Goal: Register for event/course: Sign up to attend an event or enroll in a course

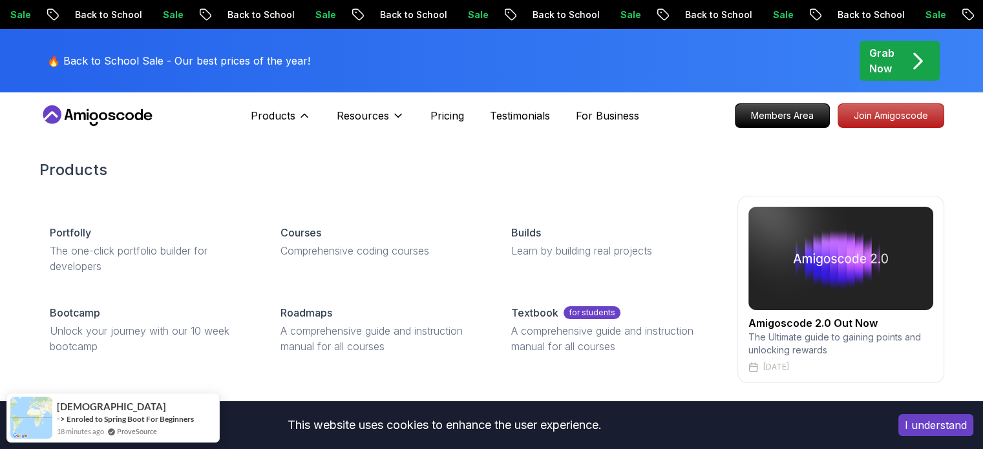
click at [355, 237] on div "Courses" at bounding box center [381, 233] width 200 height 16
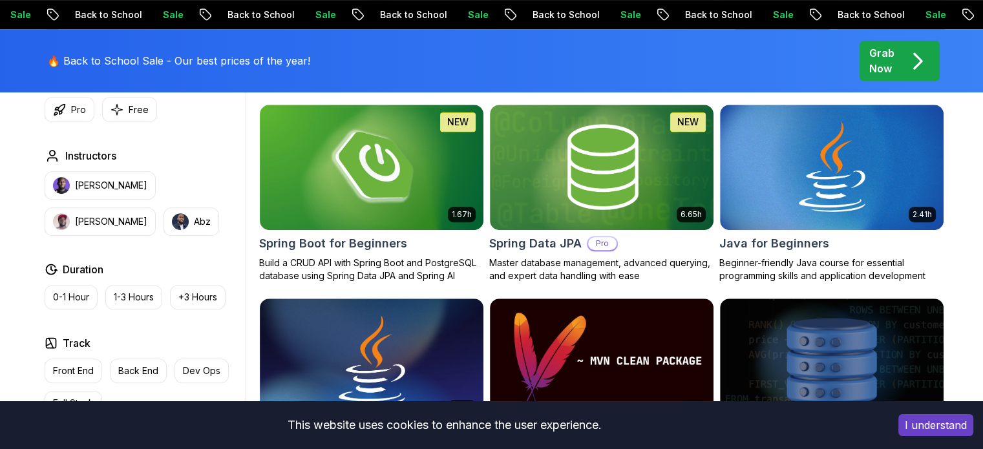
scroll to position [617, 0]
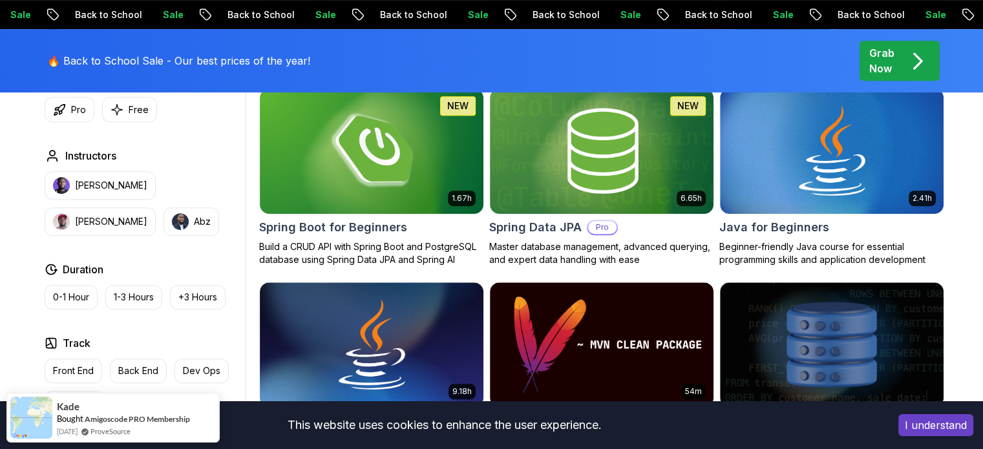
click at [409, 157] on img at bounding box center [372, 151] width 224 height 125
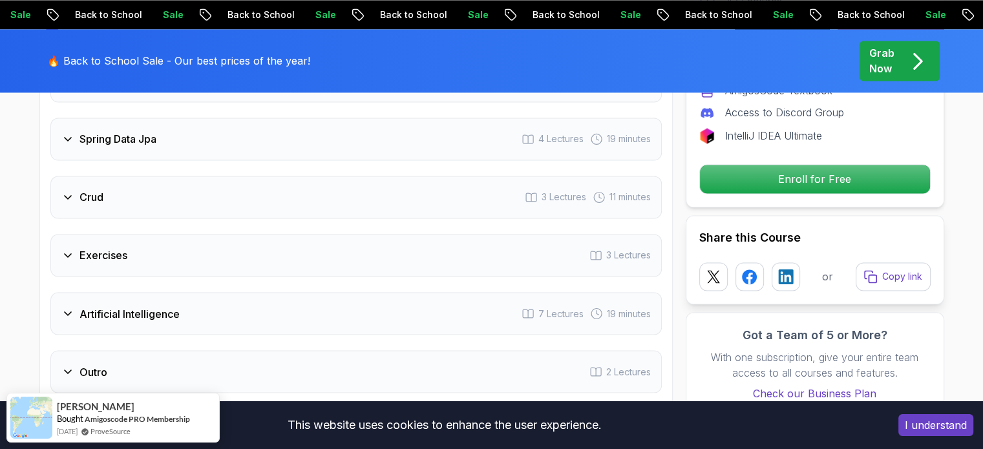
scroll to position [2168, 0]
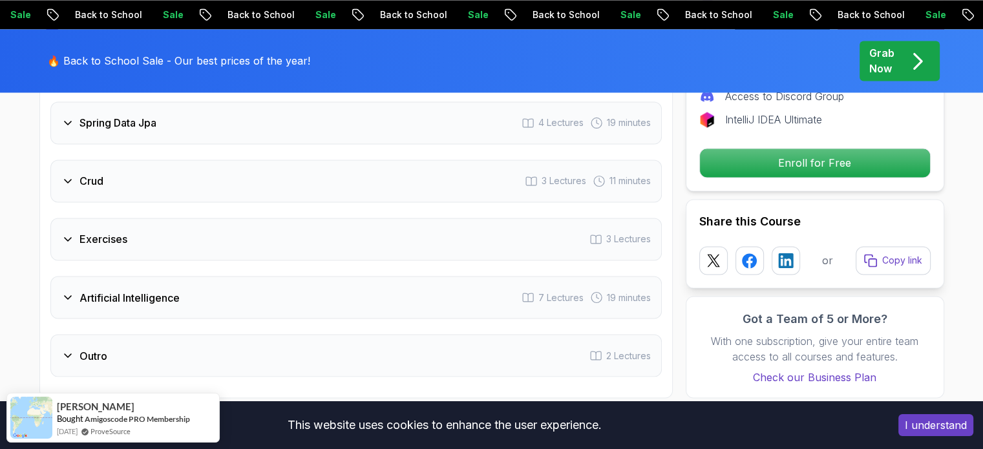
click at [879, 149] on p "Enroll for Free" at bounding box center [815, 163] width 230 height 28
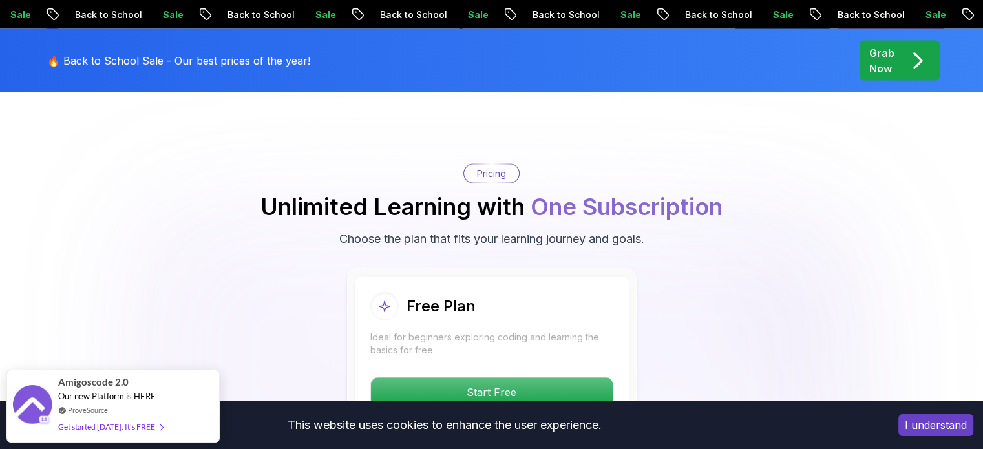
scroll to position [2232, 0]
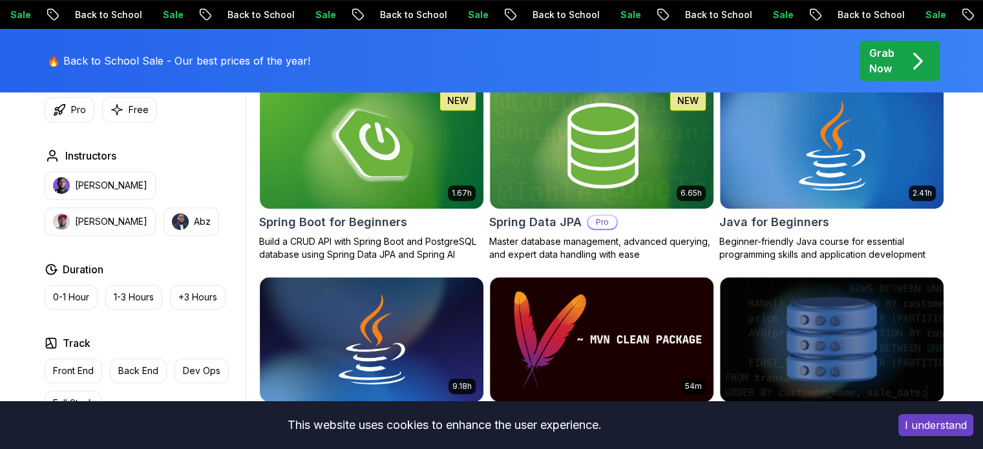
scroll to position [617, 0]
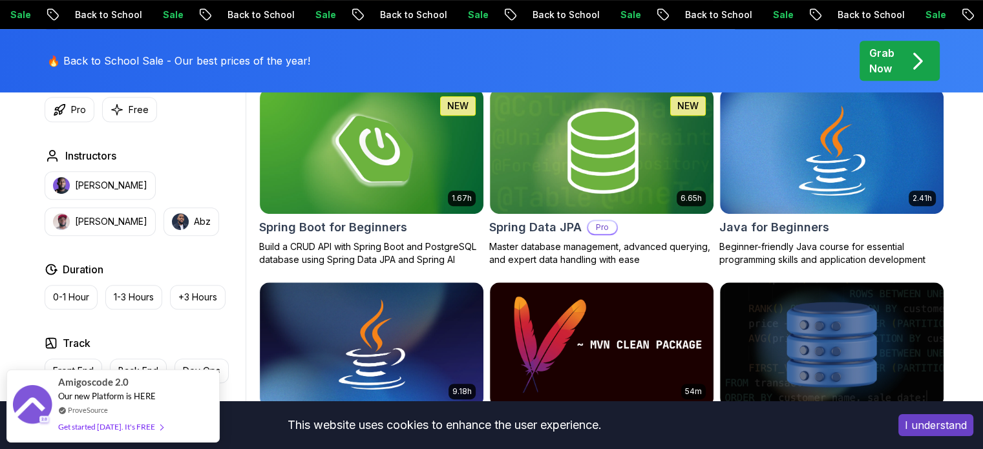
click at [634, 164] on img at bounding box center [602, 151] width 224 height 125
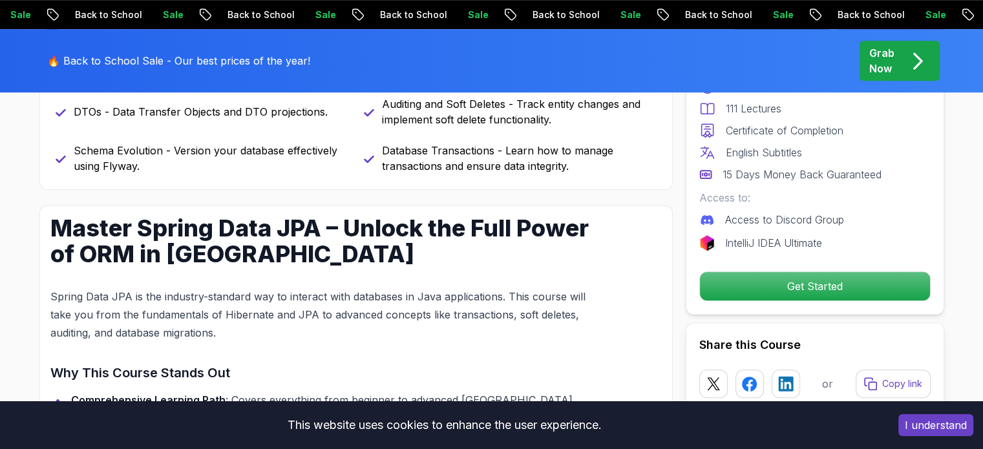
scroll to position [852, 0]
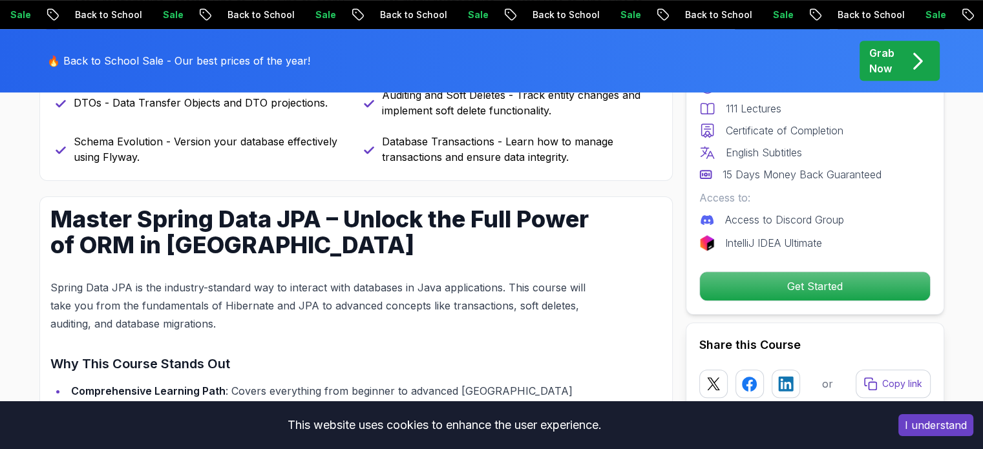
click at [846, 283] on p "Get Started" at bounding box center [815, 286] width 230 height 28
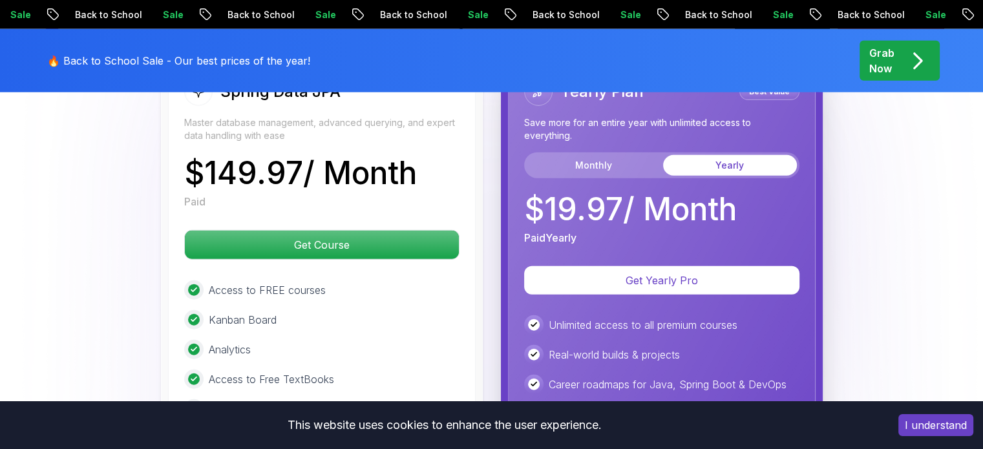
scroll to position [3316, 0]
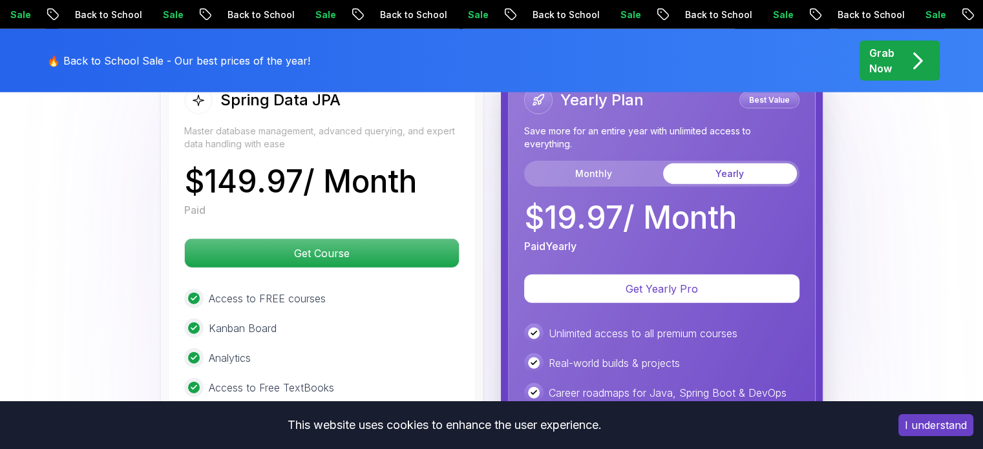
click at [608, 164] on button "Monthly" at bounding box center [594, 174] width 134 height 21
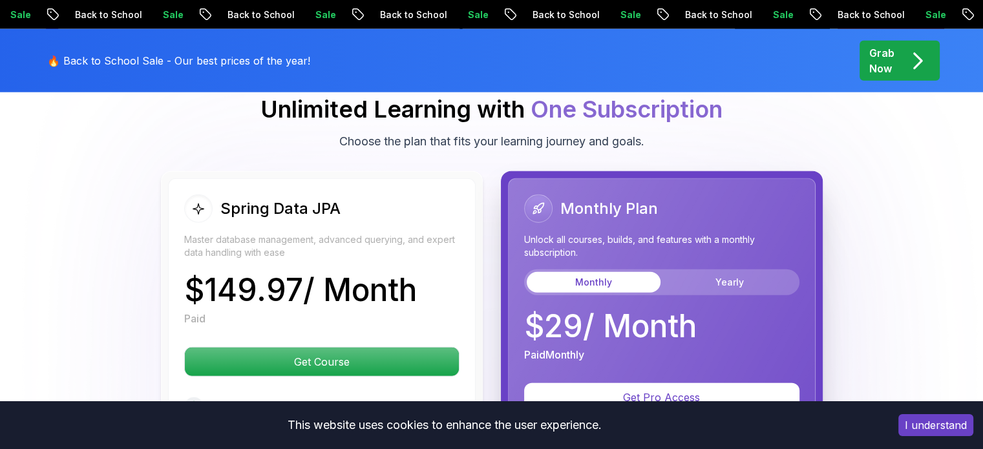
scroll to position [3225, 0]
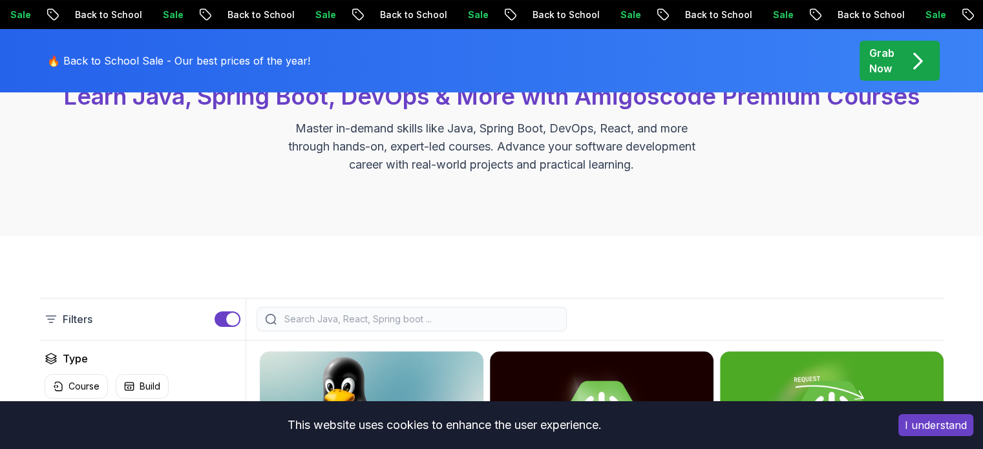
scroll to position [164, 0]
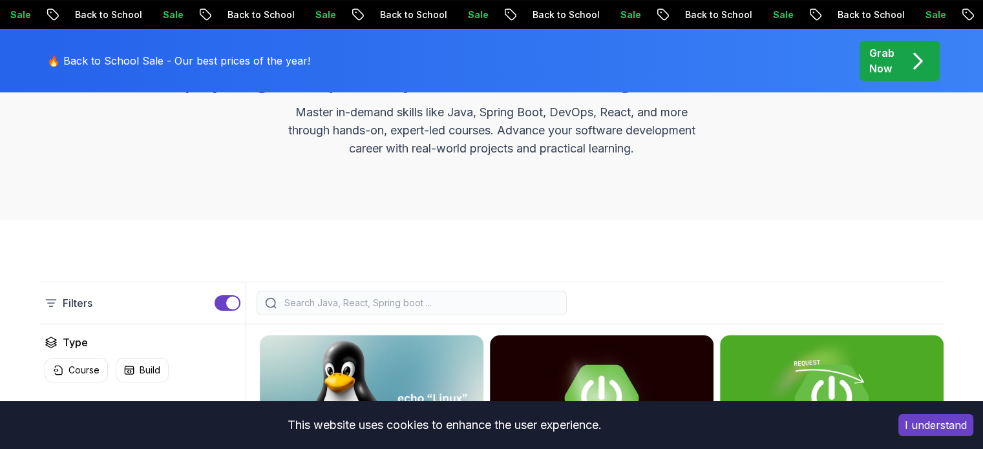
click at [416, 294] on div at bounding box center [412, 303] width 310 height 25
click at [394, 304] on input "search" at bounding box center [420, 303] width 277 height 13
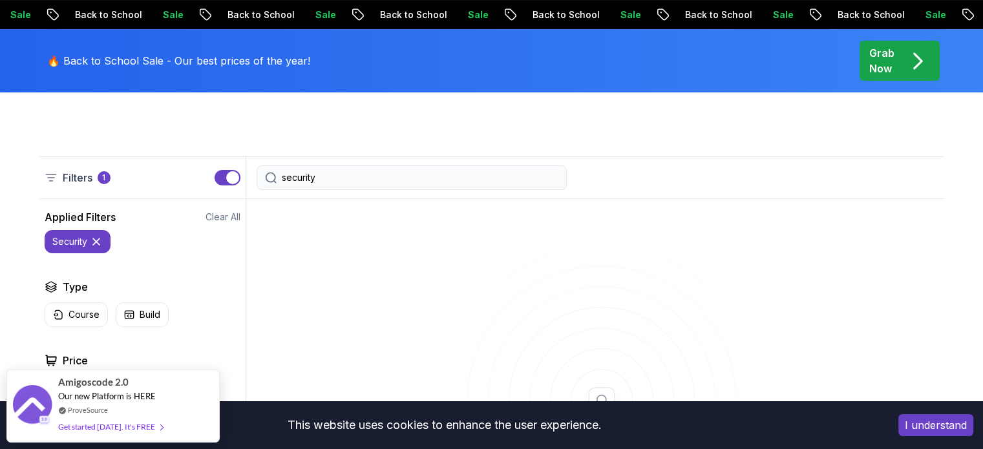
scroll to position [275, 0]
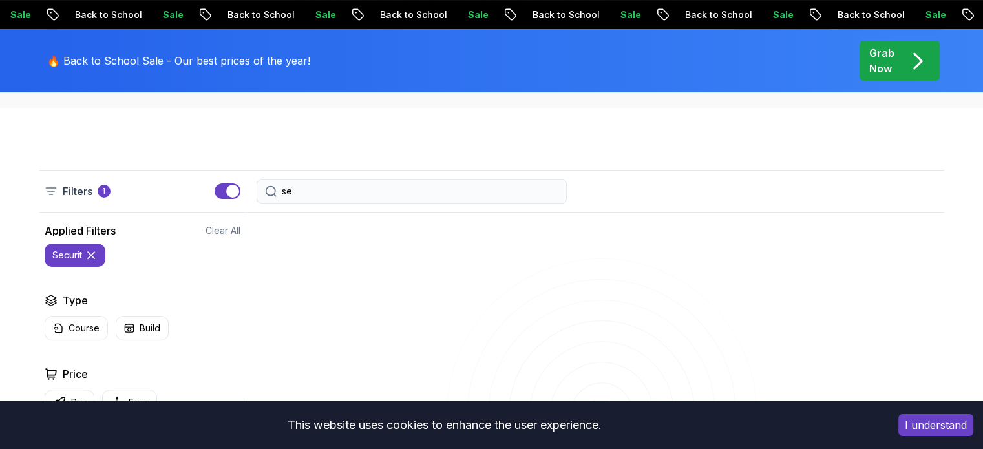
type input "s"
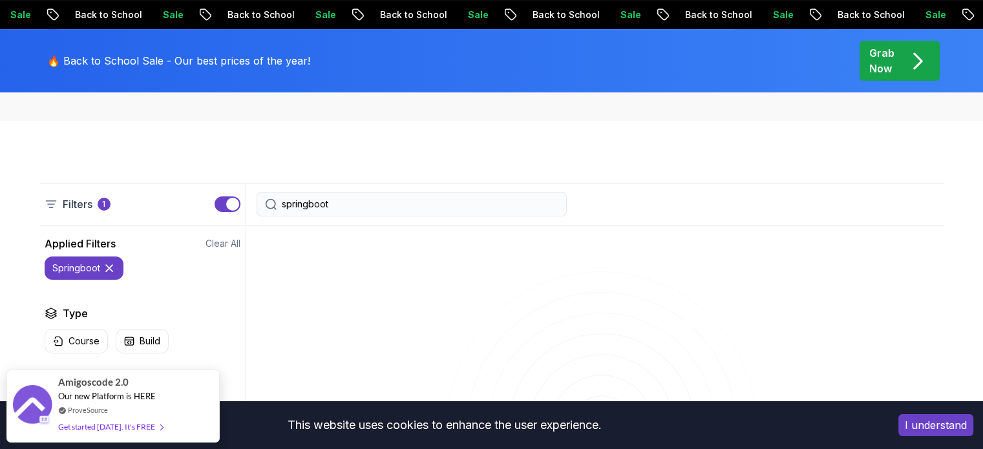
scroll to position [258, 0]
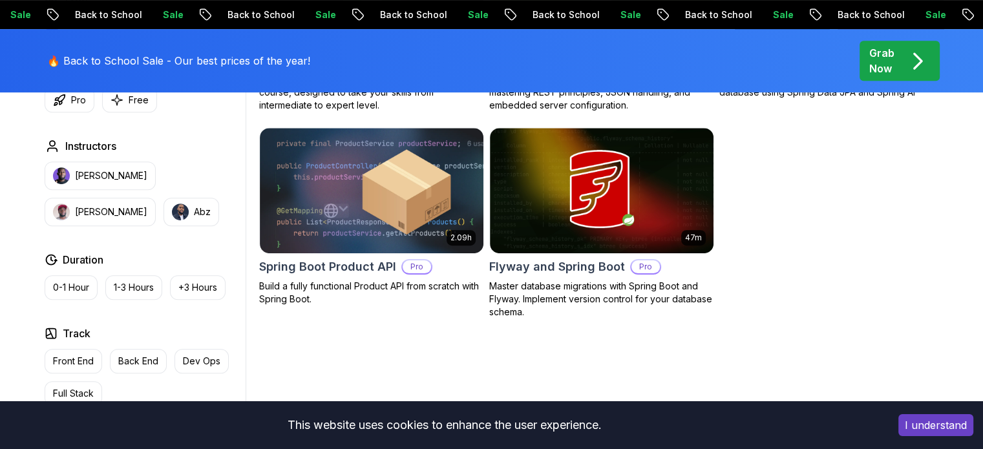
scroll to position [587, 0]
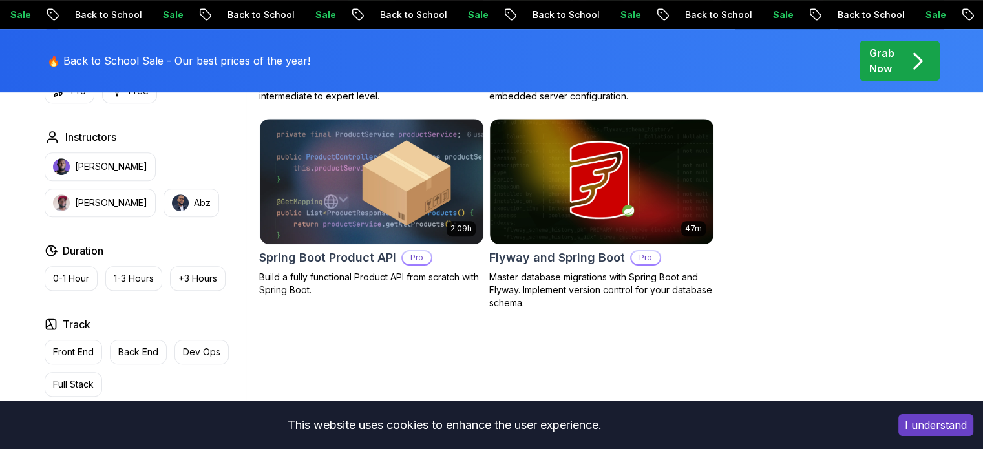
type input "spring boot"
